Goal: Find specific page/section: Find specific page/section

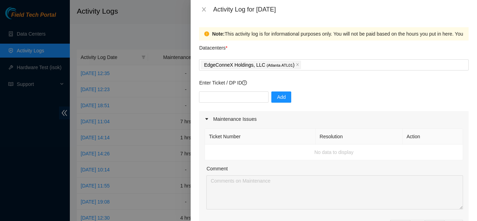
scroll to position [354, 0]
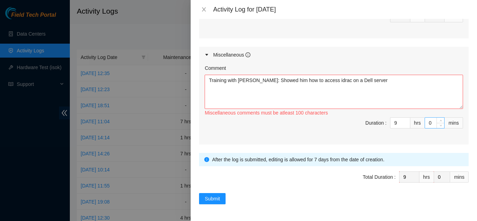
click at [429, 124] on input "0" at bounding box center [434, 123] width 19 height 10
type input "30"
click at [364, 82] on textarea "Training with Chris: Showed him how to access idrac on a Dell server" at bounding box center [334, 92] width 259 height 34
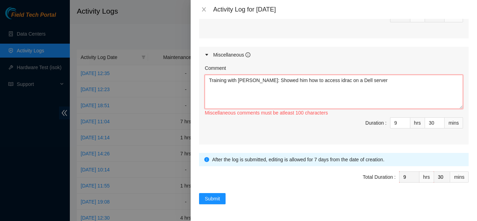
click at [362, 80] on textarea "Training with Chris: Showed him how to access idrac on a Dell server" at bounding box center [334, 92] width 259 height 34
type textarea "Training with Chris: Showed him how to access idrac on a Dell server and change…"
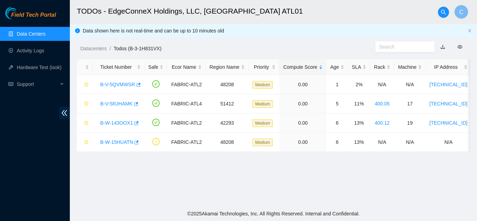
scroll to position [35, 0]
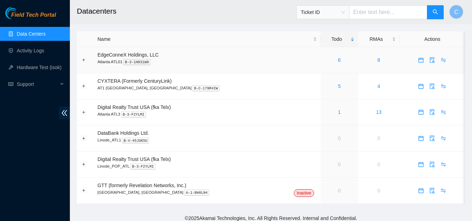
click at [325, 59] on div "6" at bounding box center [340, 60] width 30 height 8
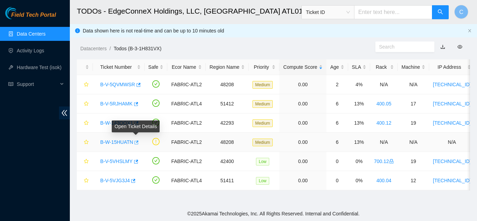
click at [136, 145] on span "button" at bounding box center [135, 143] width 5 height 6
click at [124, 159] on link "B-V-5VHSLMY" at bounding box center [116, 162] width 32 height 6
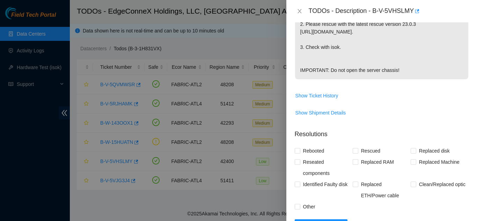
scroll to position [245, 0]
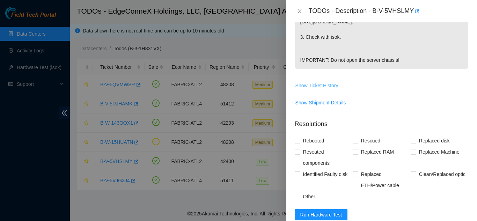
click at [319, 89] on span "Show Ticket History" at bounding box center [317, 86] width 43 height 8
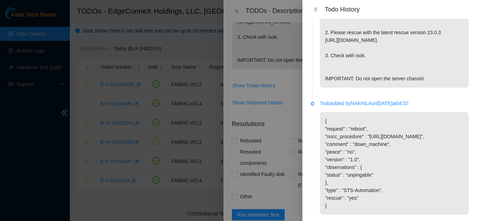
scroll to position [161, 0]
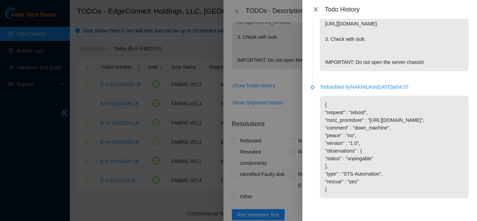
click at [320, 11] on button "Close" at bounding box center [316, 9] width 10 height 7
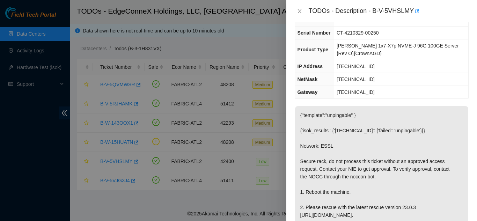
scroll to position [35, 0]
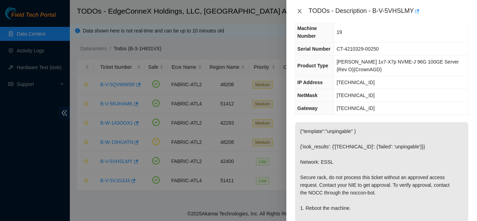
click at [299, 13] on icon "close" at bounding box center [300, 11] width 4 height 4
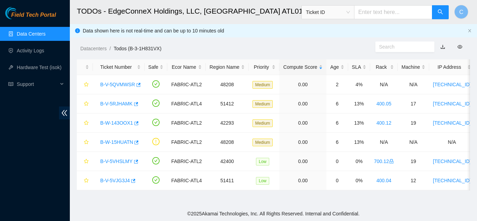
scroll to position [50, 0]
click at [102, 180] on link "B-V-5VJG3J4" at bounding box center [115, 181] width 30 height 6
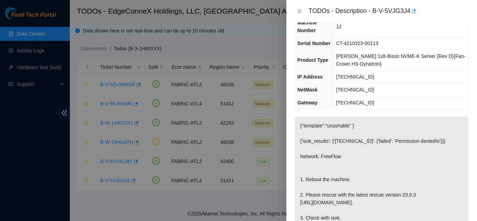
scroll to position [0, 0]
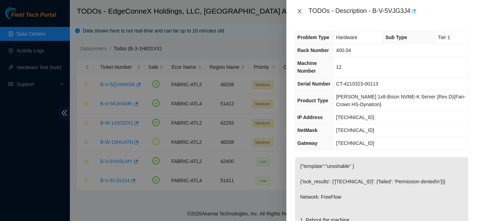
click at [298, 10] on icon "close" at bounding box center [300, 11] width 6 height 6
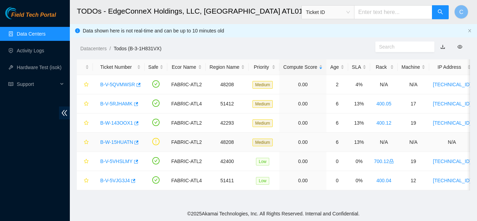
click at [116, 141] on link "B-W-15HUATN" at bounding box center [116, 142] width 33 height 6
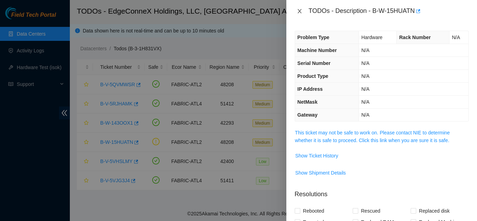
click at [299, 10] on icon "close" at bounding box center [300, 11] width 6 height 6
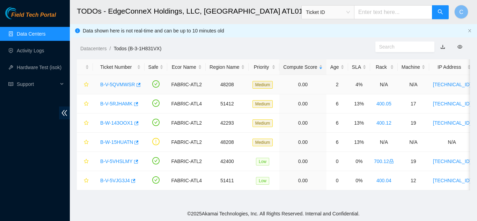
click at [113, 83] on link "B-V-5QVMWSR" at bounding box center [117, 85] width 35 height 6
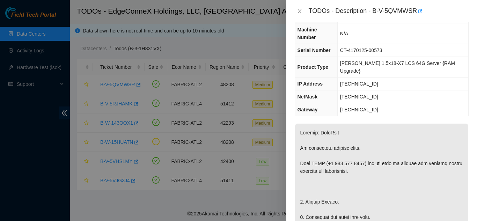
scroll to position [105, 0]
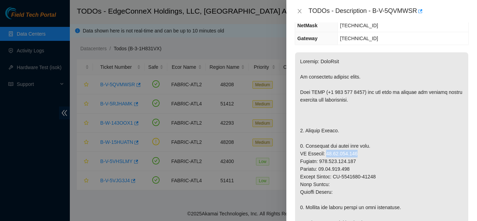
drag, startPoint x: 326, startPoint y: 140, endPoint x: 356, endPoint y: 140, distance: 29.7
copy p "23.46.177.162"
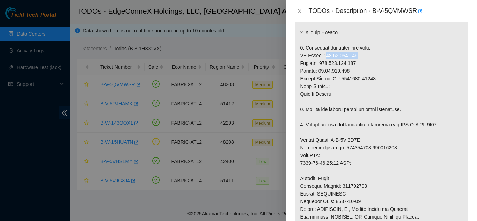
scroll to position [210, 0]
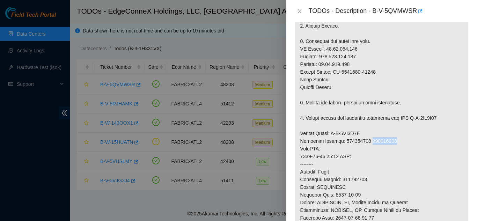
drag, startPoint x: 368, startPoint y: 126, endPoint x: 392, endPoint y: 123, distance: 25.0
click at [392, 123] on p at bounding box center [381, 145] width 173 height 395
copy p "387801609"
click at [406, 141] on p at bounding box center [381, 145] width 173 height 395
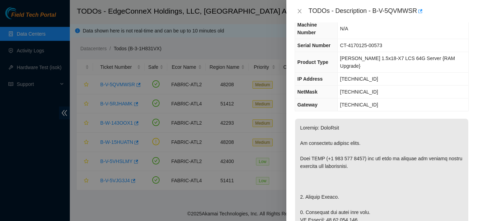
scroll to position [35, 0]
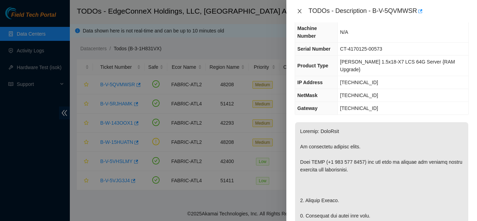
click at [299, 9] on icon "close" at bounding box center [300, 11] width 6 height 6
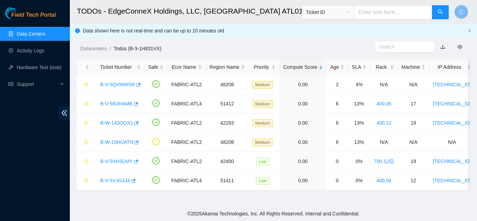
scroll to position [50, 0]
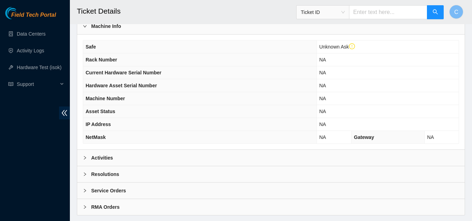
scroll to position [282, 0]
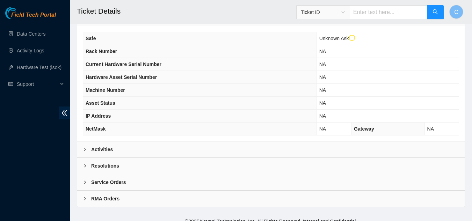
click at [196, 143] on div "Activities" at bounding box center [270, 149] width 387 height 16
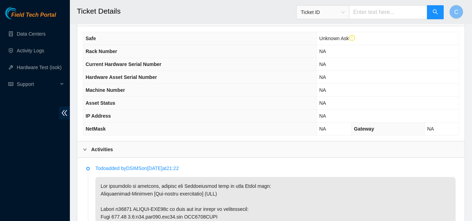
drag, startPoint x: 115, startPoint y: 141, endPoint x: 119, endPoint y: 136, distance: 6.7
click at [115, 141] on div "Activities" at bounding box center [270, 149] width 387 height 16
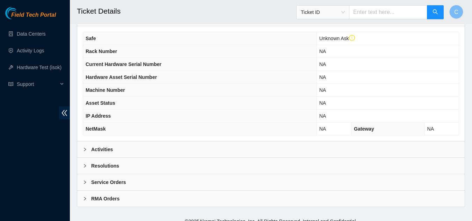
click at [376, 14] on input "text" at bounding box center [388, 12] width 78 height 14
click at [337, 13] on span "Ticket ID" at bounding box center [323, 12] width 44 height 10
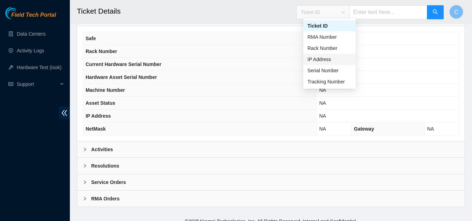
click at [322, 62] on div "IP Address" at bounding box center [329, 60] width 44 height 8
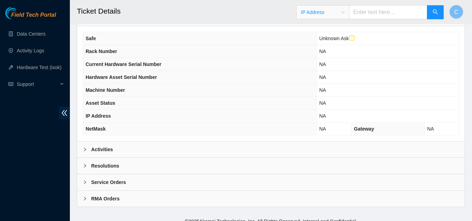
click at [384, 10] on input "text" at bounding box center [388, 12] width 78 height 14
paste input "23.46.177.162"
type input "23.46.177.162"
click at [430, 13] on button "button" at bounding box center [435, 12] width 17 height 14
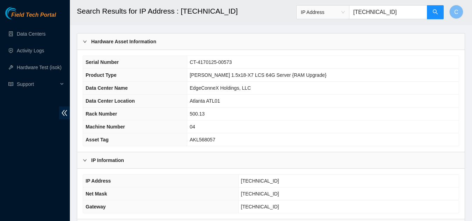
scroll to position [35, 0]
